Goal: Task Accomplishment & Management: Use online tool/utility

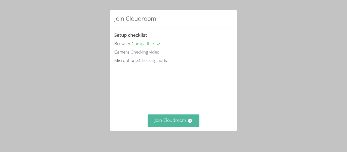
click at [165, 122] on button "Join Cloudroom" at bounding box center [173, 120] width 52 height 12
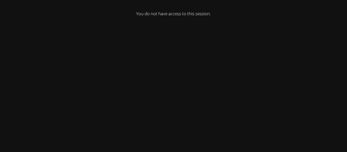
click at [181, 65] on div "You do not have access to this session." at bounding box center [173, 76] width 347 height 152
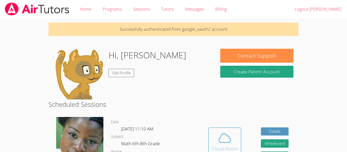
click at [222, 131] on icon at bounding box center [224, 138] width 14 height 14
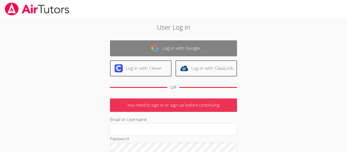
click at [134, 43] on link "Log in with Google" at bounding box center [173, 48] width 127 height 16
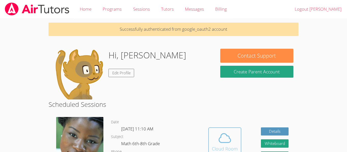
click at [236, 128] on button "Cloud Room" at bounding box center [224, 141] width 33 height 28
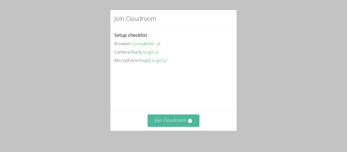
click at [164, 116] on button "Join Cloudroom" at bounding box center [173, 120] width 52 height 12
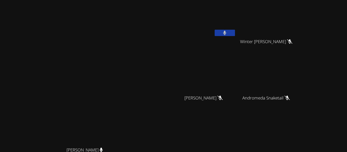
click at [287, 135] on div "[PERSON_NAME] Winter [PERSON_NAME] Winter [PERSON_NAME] [PERSON_NAME] [PERSON_N…" at bounding box center [236, 85] width 123 height 167
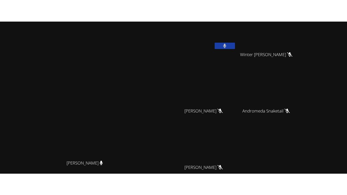
scroll to position [7, 0]
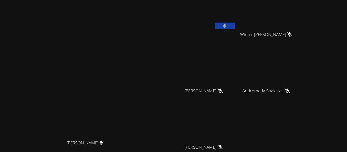
click at [235, 25] on button at bounding box center [224, 26] width 20 height 6
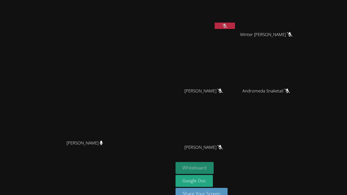
click at [214, 152] on button "Whiteboard" at bounding box center [194, 168] width 38 height 12
click at [235, 27] on button at bounding box center [224, 26] width 20 height 6
click at [227, 26] on icon at bounding box center [224, 26] width 5 height 4
click at [226, 26] on icon at bounding box center [224, 26] width 3 height 4
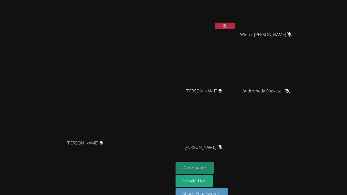
click at [214, 152] on button "Whiteboard" at bounding box center [194, 168] width 38 height 12
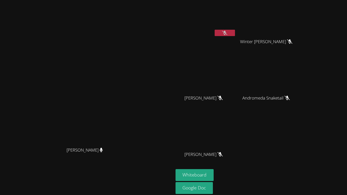
click at [227, 34] on icon at bounding box center [224, 33] width 5 height 4
click at [235, 32] on button at bounding box center [224, 33] width 20 height 6
click at [227, 31] on icon at bounding box center [224, 33] width 5 height 4
click at [235, 36] on button at bounding box center [224, 33] width 20 height 6
click at [214, 152] on button "Whiteboard" at bounding box center [194, 175] width 38 height 12
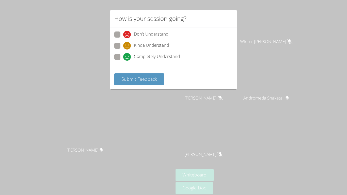
click at [123, 61] on span at bounding box center [123, 61] width 0 height 0
click at [123, 55] on input "Completely Understand" at bounding box center [125, 56] width 4 height 4
radio input "true"
click at [132, 74] on button "Submit Feedback" at bounding box center [139, 79] width 50 height 12
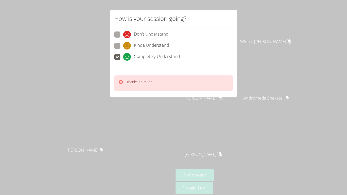
click at [271, 30] on div "How is your session going? Don't Understand Kinda Understand Completely Underst…" at bounding box center [173, 97] width 347 height 195
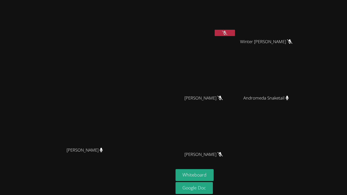
click at [227, 31] on icon at bounding box center [224, 33] width 5 height 4
click at [235, 31] on button at bounding box center [224, 33] width 20 height 6
